Goal: Find contact information: Find contact information

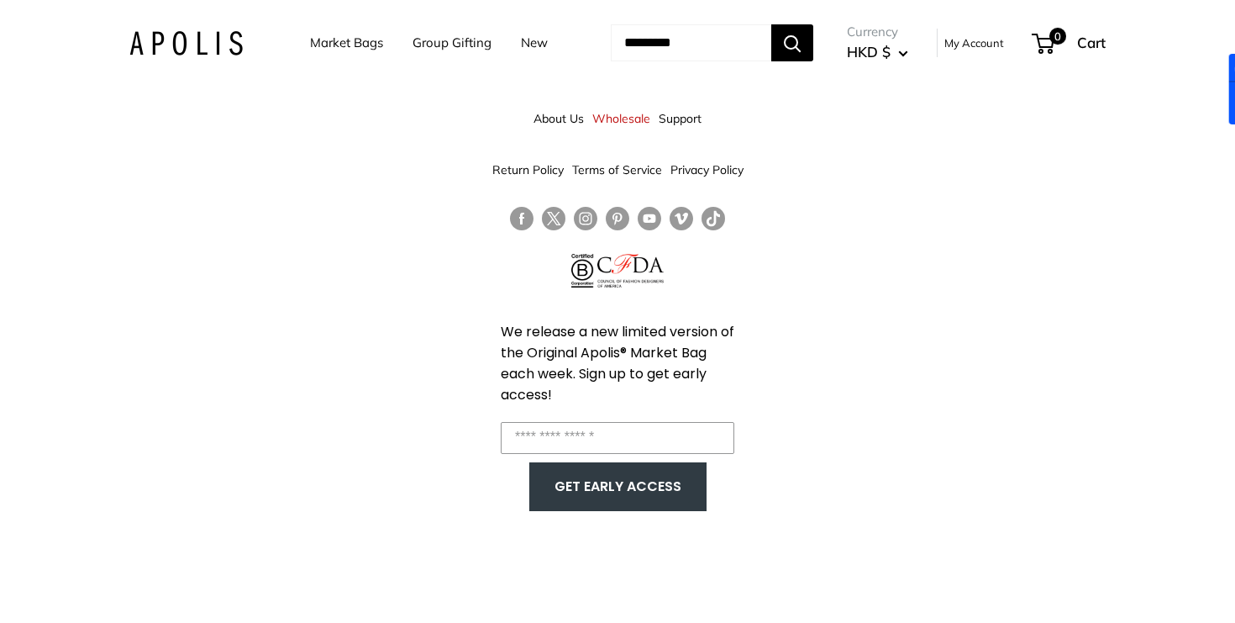
click at [554, 124] on link "About Us" at bounding box center [559, 118] width 50 height 30
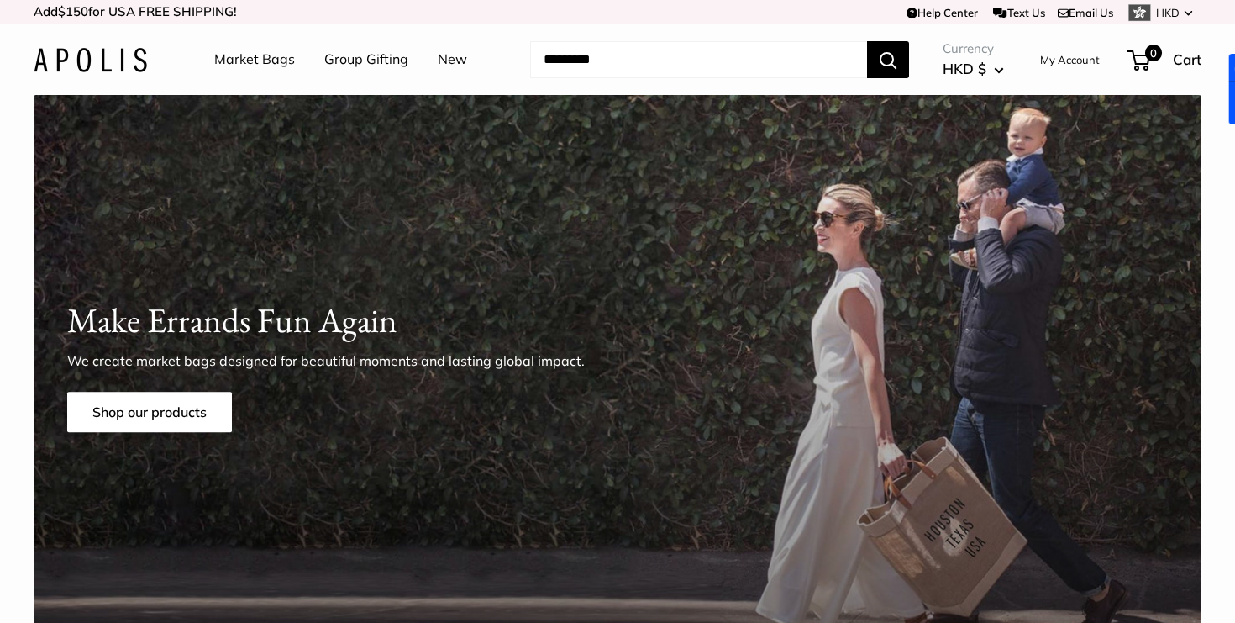
click at [1074, 8] on link "Email Us" at bounding box center [1085, 12] width 55 height 13
